Goal: Task Accomplishment & Management: Manage account settings

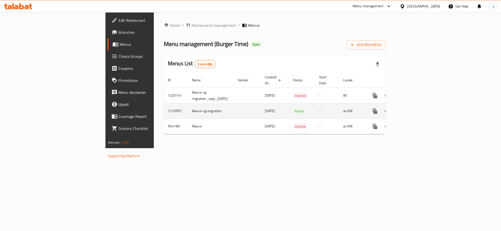
click at [421, 107] on td "enhanced table" at bounding box center [393, 110] width 56 height 15
click at [414, 108] on icon "enhanced table" at bounding box center [411, 111] width 6 height 6
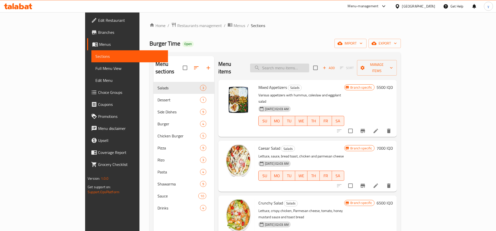
click at [309, 64] on input "search" at bounding box center [279, 68] width 59 height 9
paste input "Mix Pizza"
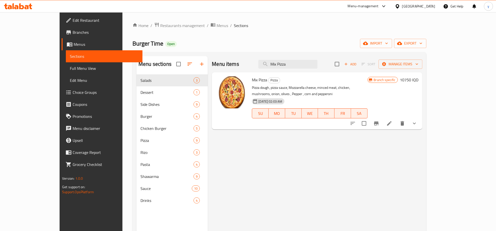
type input "Mix Pizza"
click at [392, 120] on icon at bounding box center [389, 123] width 6 height 6
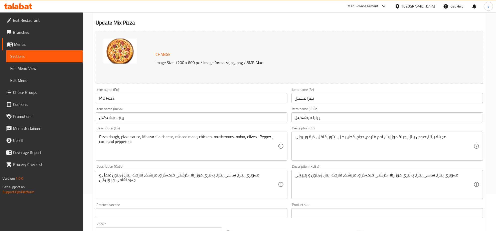
scroll to position [52, 0]
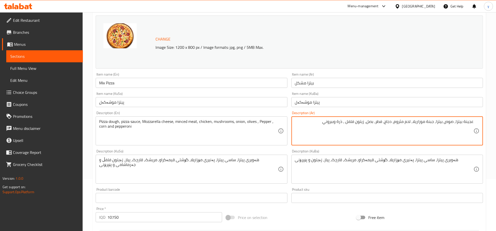
click at [357, 121] on textarea "عجينة بيتزا, صوص بيتزا, جبنة موزاريلا, لحم مثروم، دجاج، فطر، بصل، زيتون فلفل ، …" at bounding box center [384, 131] width 179 height 24
click at [345, 123] on textarea "عجينة بيتزا, صوص بيتزا, جبنة موزاريلا, لحم مثروم، دجاج، فطر، بصل، زيتون، فلفل ،…" at bounding box center [384, 131] width 179 height 24
click at [333, 123] on textarea "عجينة بيتزا, صوص بيتزا, جبنة موزاريلا, لحم مثروم، دجاج، فطر، بصل، زيتون، فلفل، …" at bounding box center [384, 131] width 179 height 24
type textarea "عجينة بيتزا, صوص بيتزا, جبنة موزاريلا, لحم مثروم، دجاج، فطر، بصل، زيتون، فلفل، …"
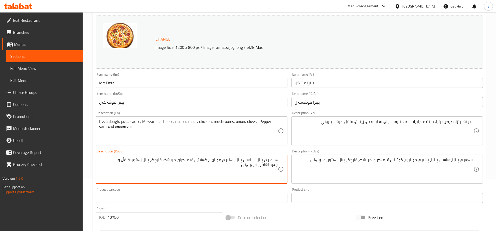
click at [138, 160] on textarea "هەویری پیتزا، ساسی پیتزا، پەنیری مۆزارێلا، گۆشتی قیمەکراو، مریشک، قارچک، پیاز، …" at bounding box center [188, 169] width 179 height 24
click at [132, 159] on textarea "هەویری پیتزا، ساسی پیتزا، پەنیری مۆزارێلا، گۆشتی قیمەکراو، مریشک، قارچک، پیاز، …" at bounding box center [188, 169] width 179 height 24
drag, startPoint x: 125, startPoint y: 160, endPoint x: 128, endPoint y: 160, distance: 3.5
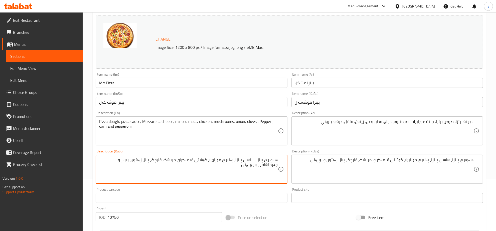
click at [128, 160] on textarea "هەویری پیتزا، ساسی پیتزا، پەنیری مۆزارێلا، گۆشتی قیمەکراو، مریشک، قارچک، پیاز، …" at bounding box center [188, 169] width 179 height 24
click at [121, 164] on textarea "هەویری پیتزا، ساسی پیتزا، پەنیری مۆزارێلا، گۆشتی قیمەکراو، مریشک، قارچک، پیاز، …" at bounding box center [188, 169] width 179 height 24
click at [121, 158] on textarea "هەویری پیتزا، ساسی پیتزا، پەنیری مۆزارێلا، گۆشتی قیمەکراو، مریشک، قارچک، پیاز، …" at bounding box center [188, 169] width 179 height 24
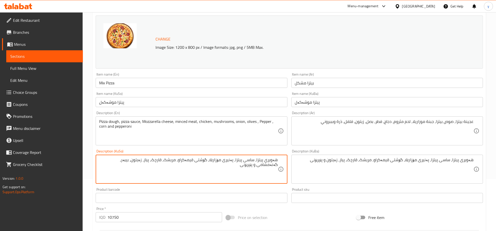
click at [119, 161] on textarea "هەویری پیتزا، ساسی پیتزا، پەنیری مۆزارێلا، گۆشتی قیمەکراو، مریشک، قارچک، پیاز، …" at bounding box center [188, 169] width 179 height 24
click at [117, 161] on textarea "هەویری پیتزا، ساسی پیتزا، پەنیری مۆزارێلا، گۆشتی قیمەکراو، مریشک، قارچک، پیاز، …" at bounding box center [188, 169] width 179 height 24
click at [233, 172] on textarea "هەویری پیتزا، ساسی پیتزا، پەنیری مۆزارێلا، گۆشتی قیمەکراو، مریشک، قارچک، پیاز، …" at bounding box center [188, 169] width 179 height 24
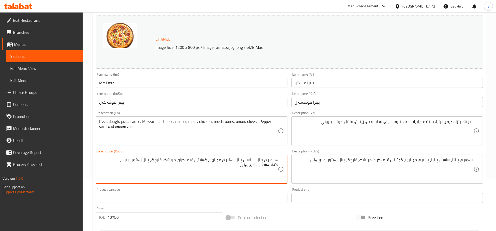
type textarea "هەویری پیتزا، ساسی پیتزا، پەنیری مۆزارێلا، گۆشتی قیمەکراو، مریشک، قارچک، پیاز، …"
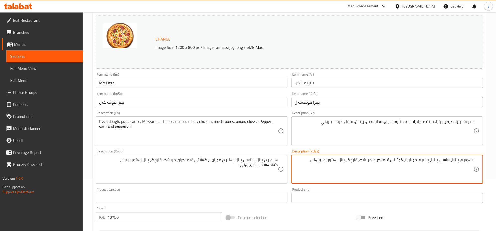
click at [331, 176] on textarea "هەویری پیتزا، ساسی پیتزا، پەنیری مۆزارێلا، گۆشتی قیمەکراو، مریشک، قارچک، پیاز، …" at bounding box center [384, 169] width 179 height 24
paste textarea "، بیبەر، گەنمەشامی"
type textarea "هەویری پیتزا، ساسی پیتزا، پەنیری مۆزارێلا، گۆشتی قیمەکراو، مریشک، قارچک، پیاز، …"
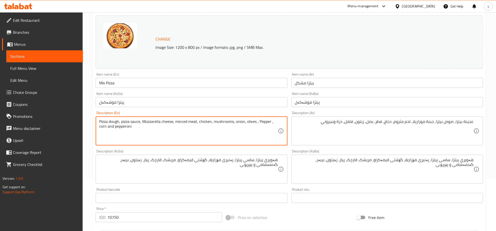
click at [257, 121] on textarea "Pizza dough, pizza sauce, Mozzarella cheese, minced meat, chicken, mushrooms, o…" at bounding box center [188, 131] width 179 height 24
click at [258, 122] on textarea "Pizza dough, pizza sauce, Mozzarella cheese, minced meat, chicken, mushrooms, o…" at bounding box center [188, 131] width 179 height 24
click at [270, 123] on textarea "Pizza dough, pizza sauce, Mozzarella cheese, minced meat, chicken, mushrooms, o…" at bounding box center [188, 131] width 179 height 24
click at [139, 129] on textarea "Pizza dough, pizza sauce, Mozzarella cheese, minced meat, chicken, mushrooms, o…" at bounding box center [188, 131] width 179 height 24
type textarea "Pizza dough, pizza sauce, Mozzarella cheese, minced meat, chicken, mushrooms, o…"
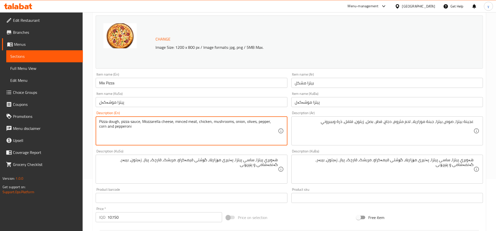
click at [128, 83] on input "Mix Pizza" at bounding box center [192, 83] width 192 height 10
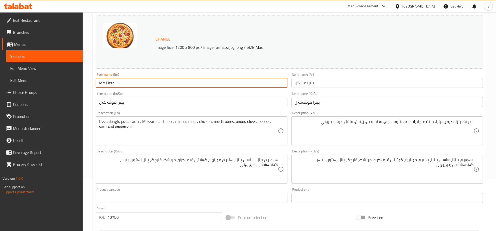
click at [128, 83] on input "Mix Pizza" at bounding box center [192, 83] width 192 height 10
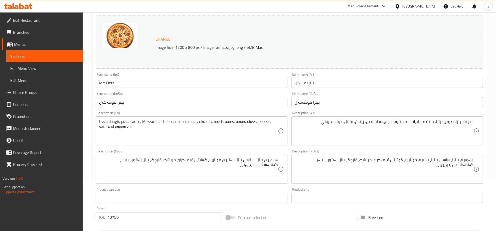
click at [187, 68] on div "Change Image Size: 1200 x 800 px / Image formats: jpg, png / 5MB Max." at bounding box center [289, 42] width 387 height 53
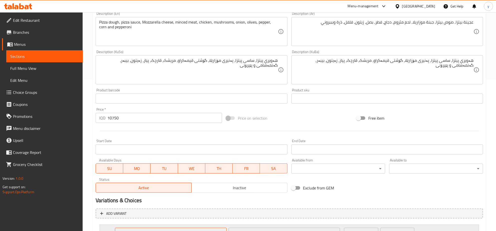
scroll to position [207, 0]
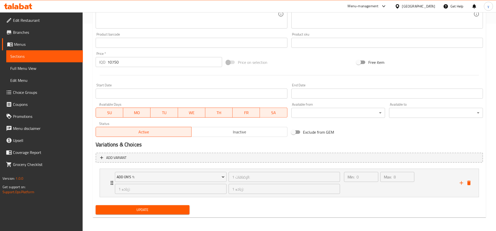
click at [136, 215] on div "Update" at bounding box center [143, 209] width 98 height 13
click at [138, 211] on span "Update" at bounding box center [143, 210] width 86 height 6
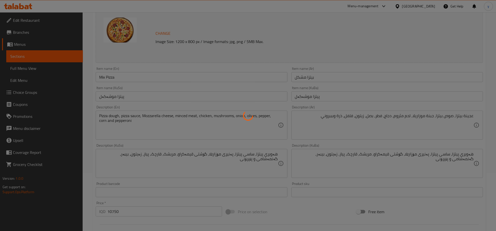
scroll to position [51, 0]
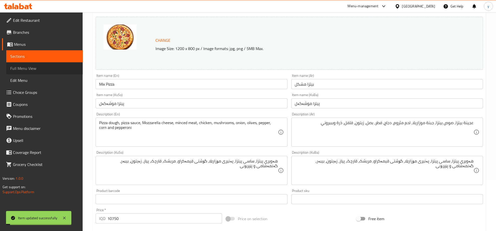
click at [72, 69] on span "Full Menu View" at bounding box center [44, 68] width 69 height 6
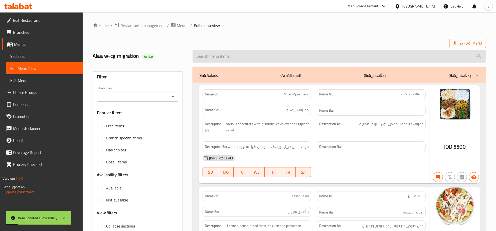
click at [231, 56] on input "search" at bounding box center [339, 56] width 293 height 13
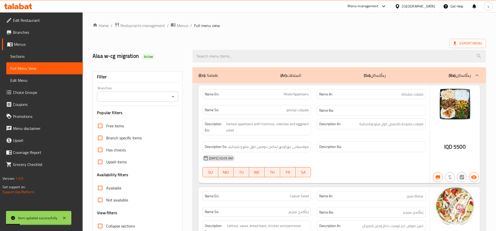
paste input "Mix Pizza"
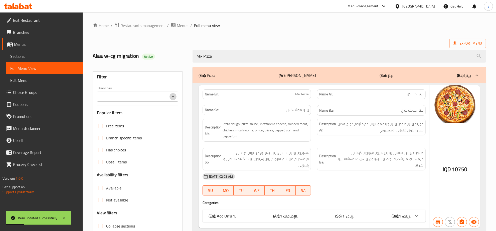
click at [174, 96] on icon "Open" at bounding box center [173, 97] width 6 height 6
type input "Mix Pizza"
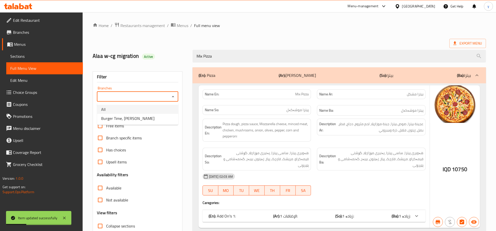
click at [157, 113] on li "All" at bounding box center [137, 109] width 81 height 9
click at [156, 114] on h3 "Popular filters" at bounding box center [137, 113] width 81 height 6
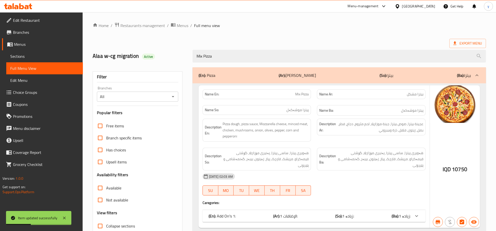
click at [171, 95] on icon "Open" at bounding box center [173, 97] width 6 height 6
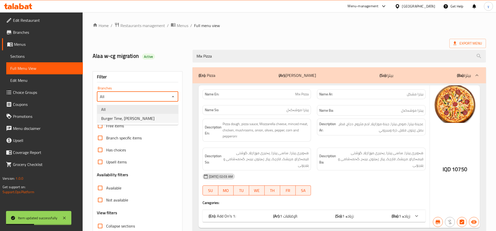
click at [158, 116] on li "Burger Time, [PERSON_NAME]" at bounding box center [137, 118] width 81 height 9
type input "Burger Time, [PERSON_NAME]"
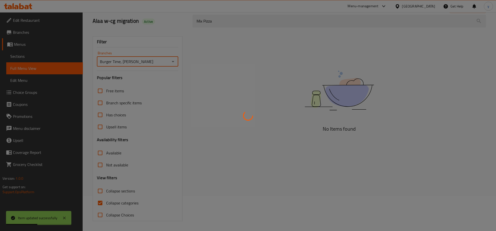
scroll to position [35, 0]
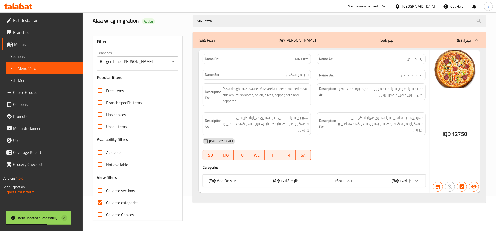
click at [66, 216] on icon at bounding box center [64, 218] width 6 height 6
click at [94, 205] on input "Collapse categories" at bounding box center [100, 203] width 12 height 12
checkbox input "false"
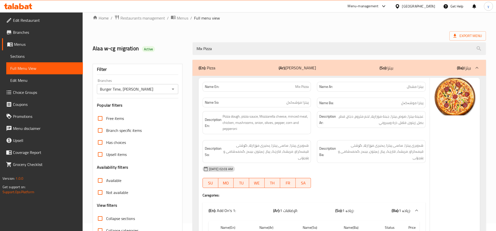
scroll to position [2, 0]
